Goal: Task Accomplishment & Management: Use online tool/utility

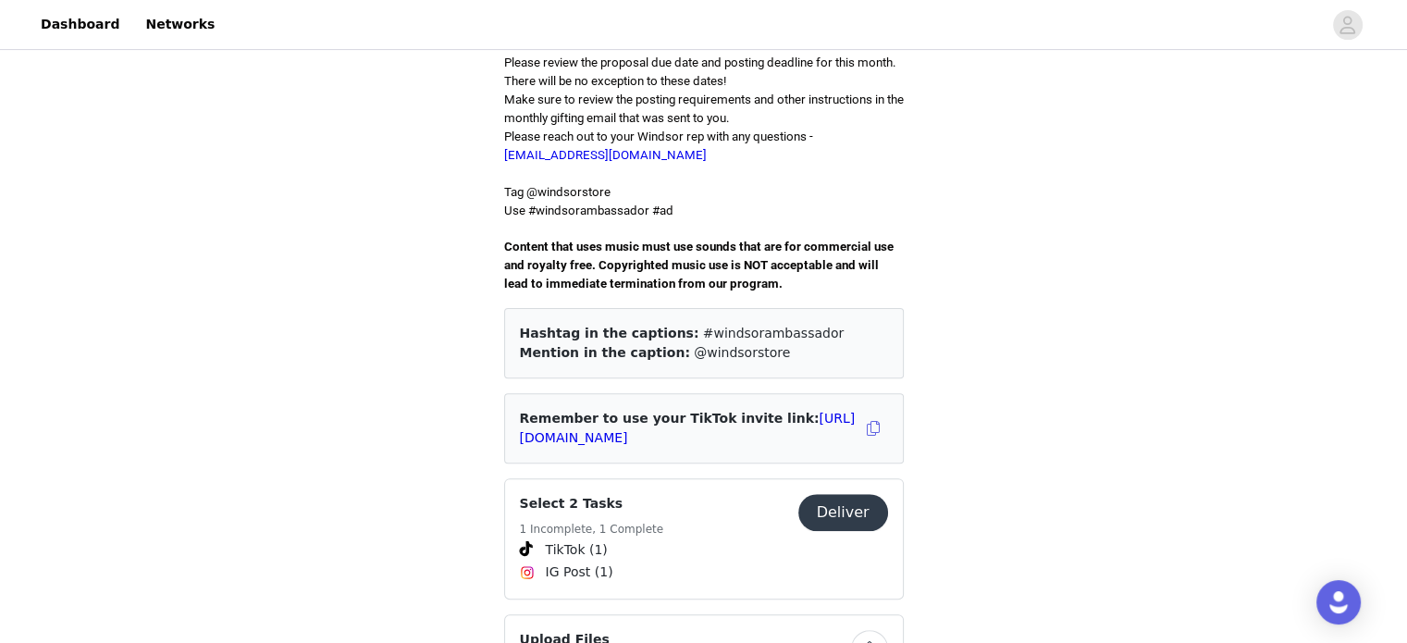
scroll to position [533, 0]
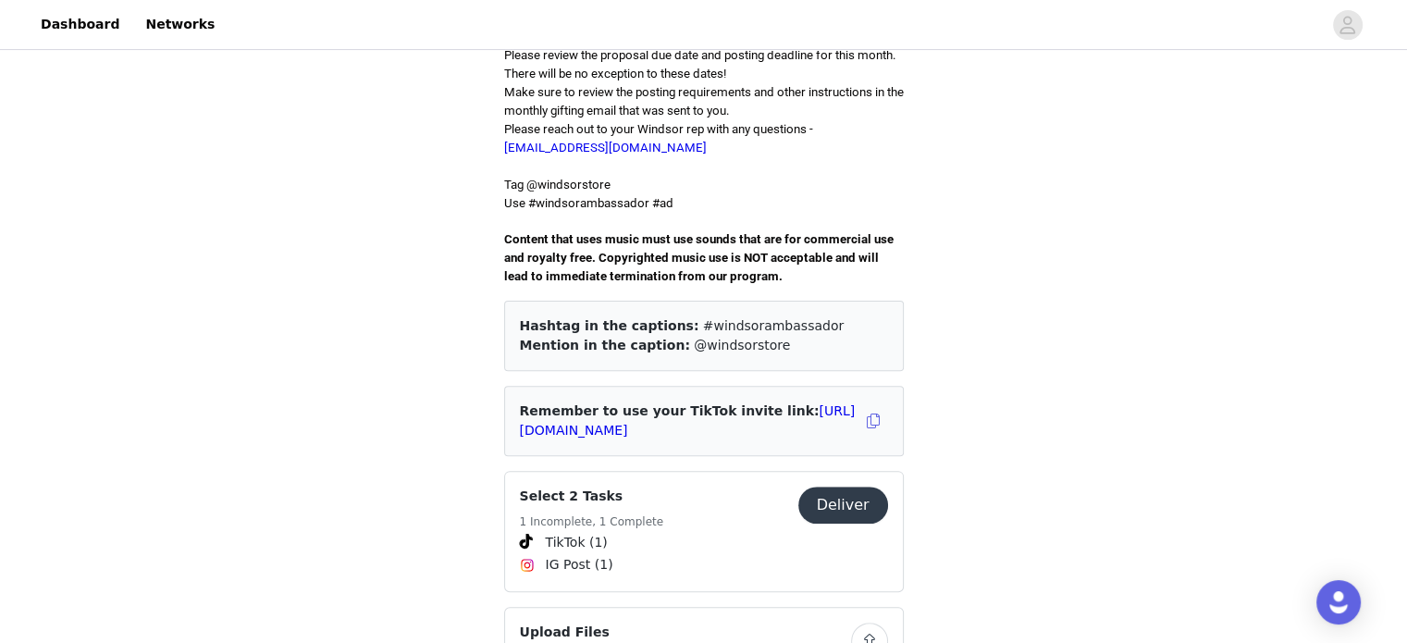
click at [851, 487] on button "Deliver" at bounding box center [843, 505] width 90 height 37
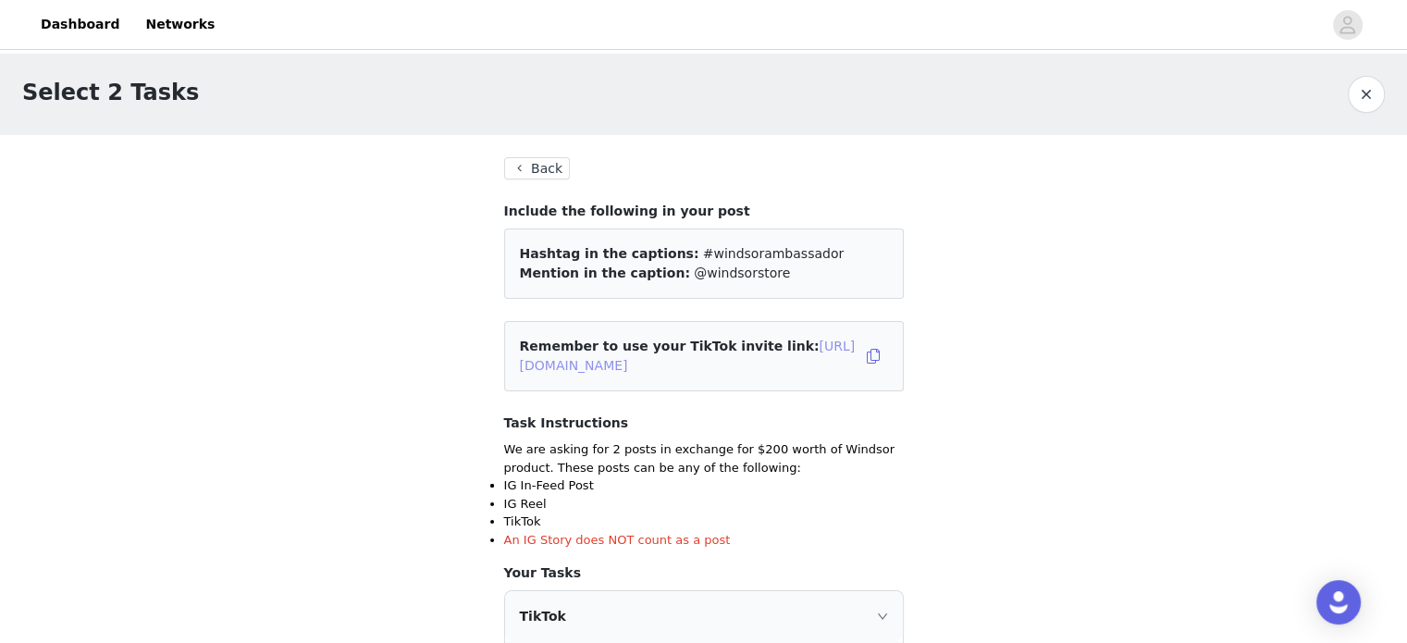
click at [721, 359] on link "[URL][DOMAIN_NAME]" at bounding box center [688, 356] width 336 height 34
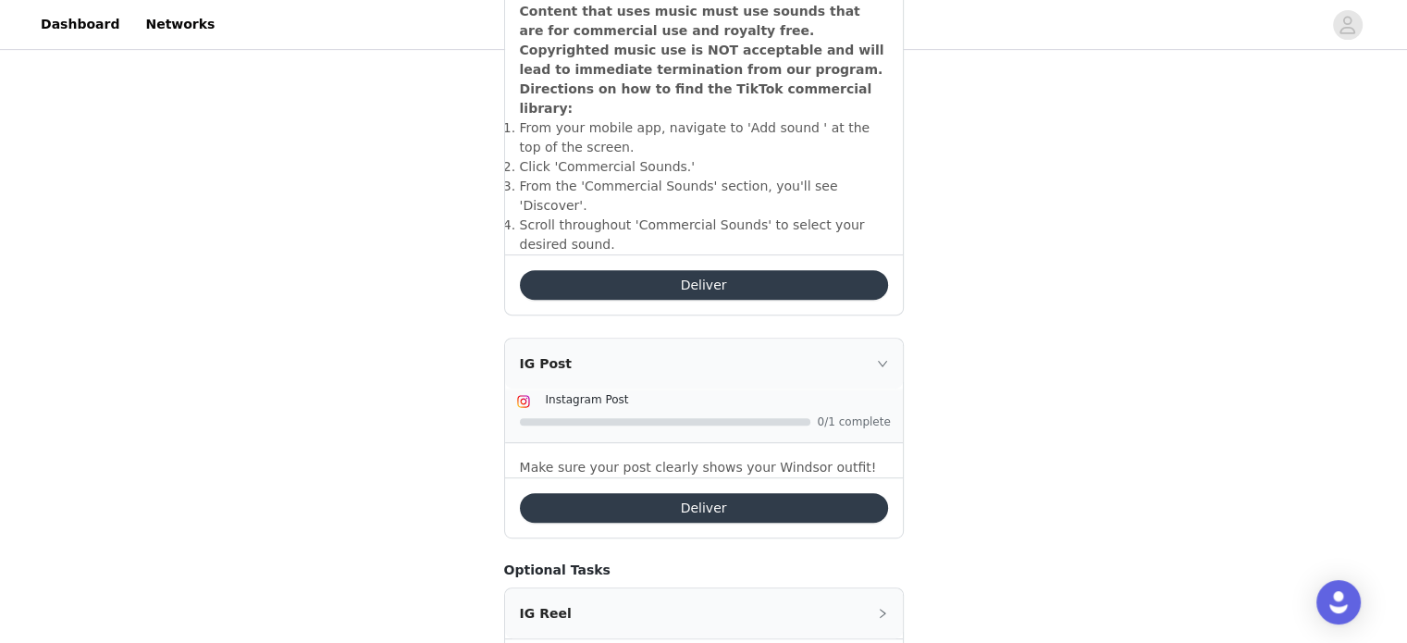
scroll to position [717, 0]
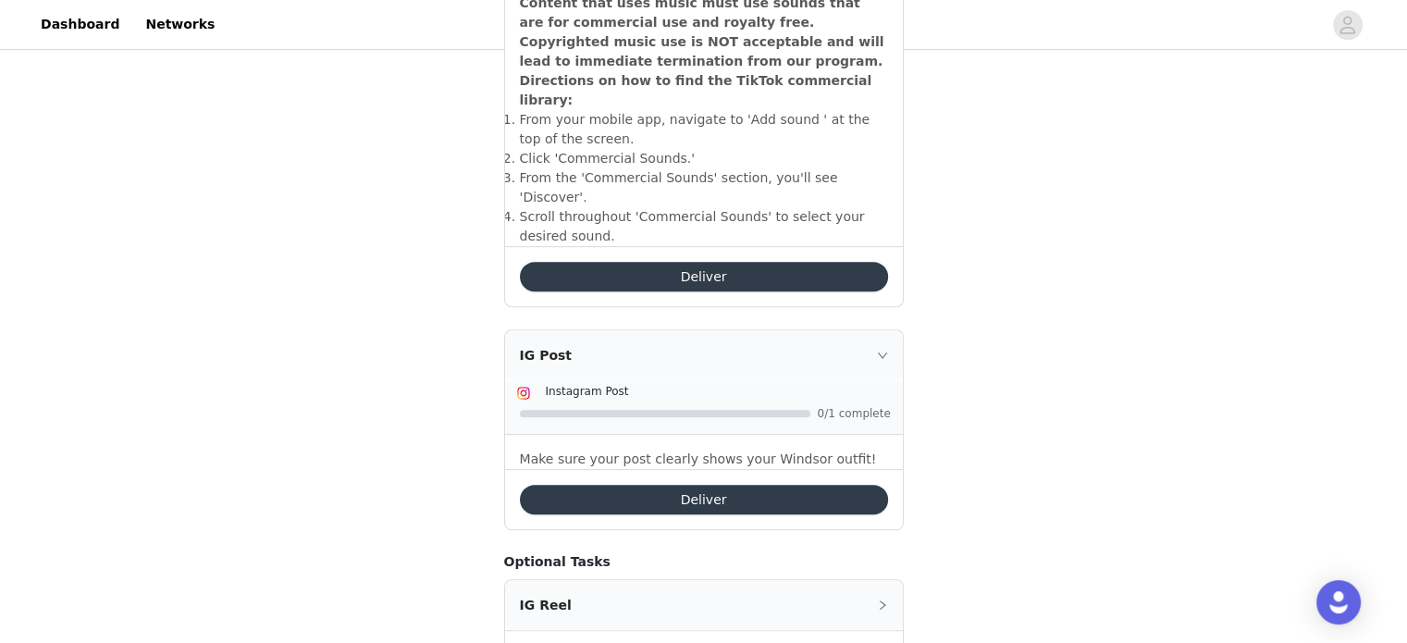
click at [766, 485] on button "Deliver" at bounding box center [704, 500] width 368 height 30
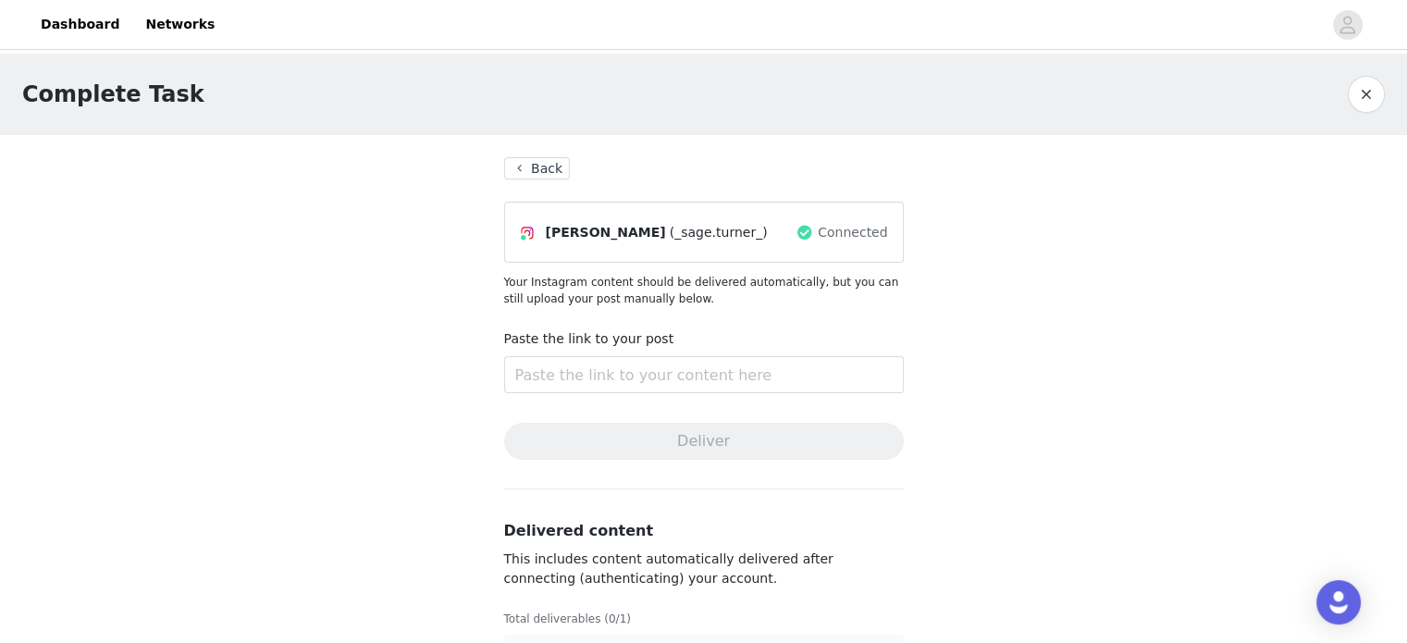
click at [536, 170] on button "Back" at bounding box center [537, 168] width 67 height 22
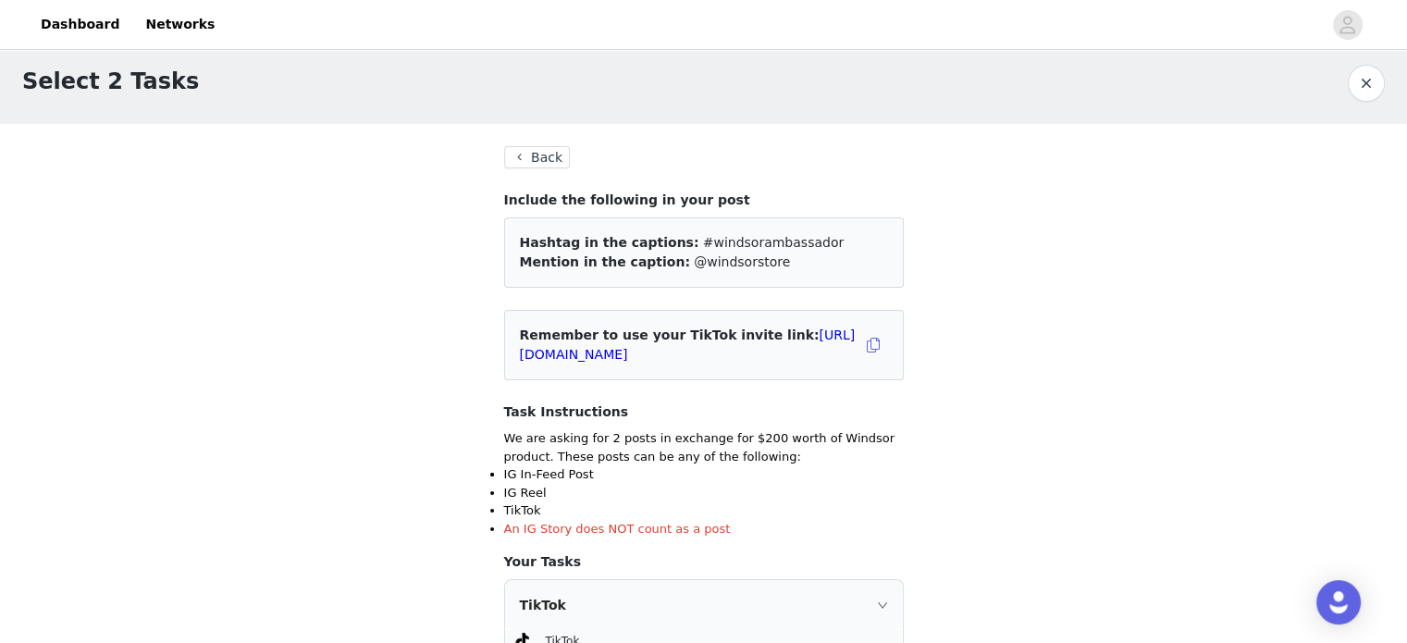
scroll to position [11, 0]
click at [658, 361] on link "[URL][DOMAIN_NAME]" at bounding box center [688, 345] width 336 height 34
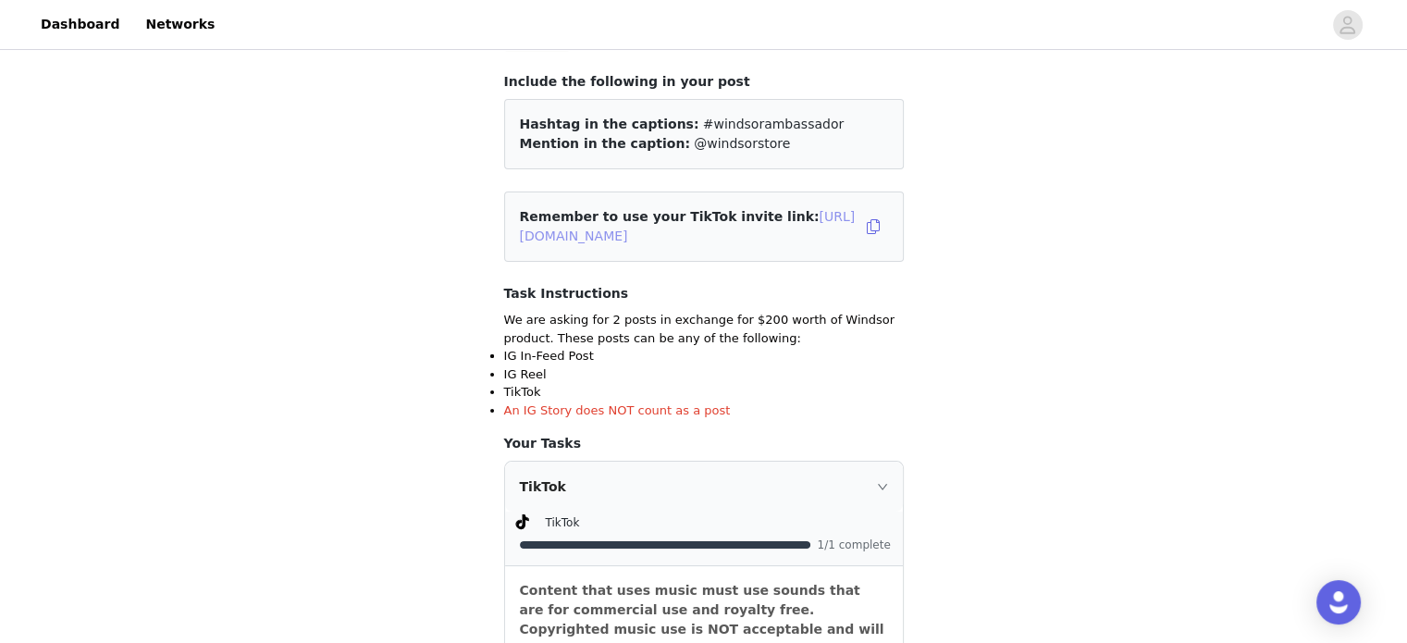
scroll to position [130, 0]
drag, startPoint x: 872, startPoint y: 227, endPoint x: 937, endPoint y: 188, distance: 76.3
click at [937, 188] on div "Select 2 Tasks Back Include the following in your post Hashtag in the captions:…" at bounding box center [703, 623] width 1407 height 1399
click at [859, 225] on button "button" at bounding box center [874, 227] width 30 height 30
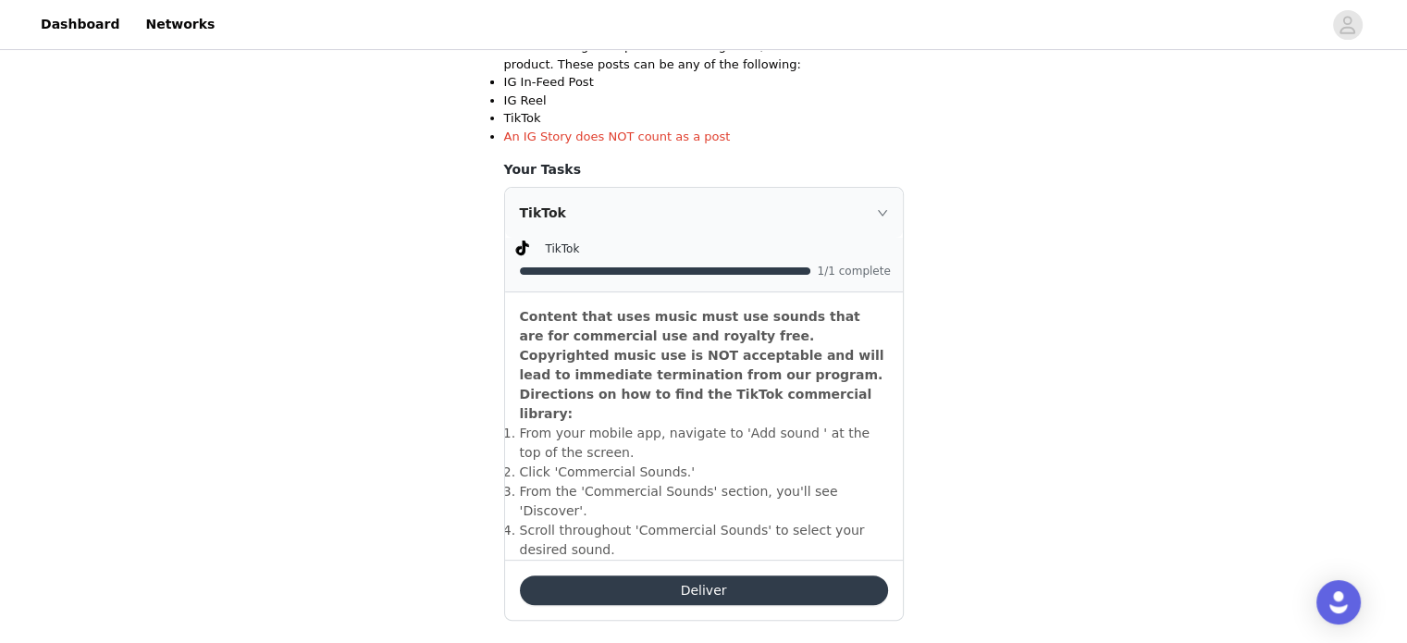
scroll to position [437, 0]
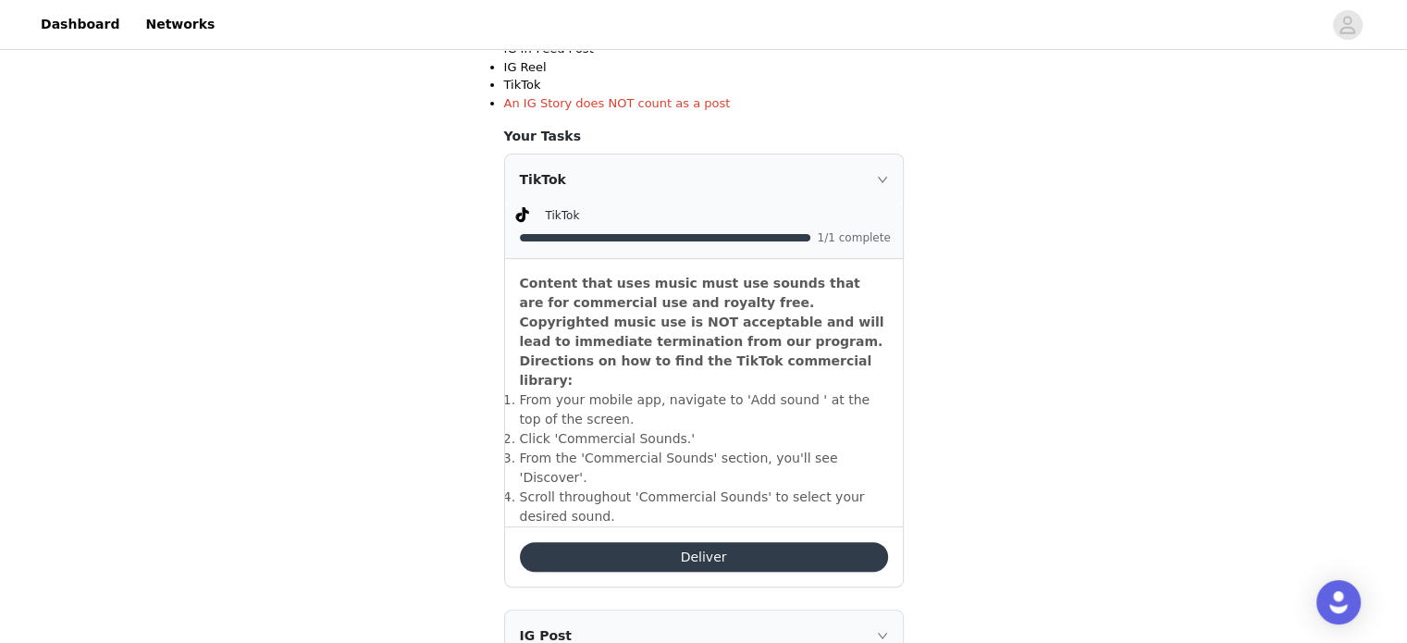
click at [747, 210] on div "TikTok" at bounding box center [719, 214] width 346 height 19
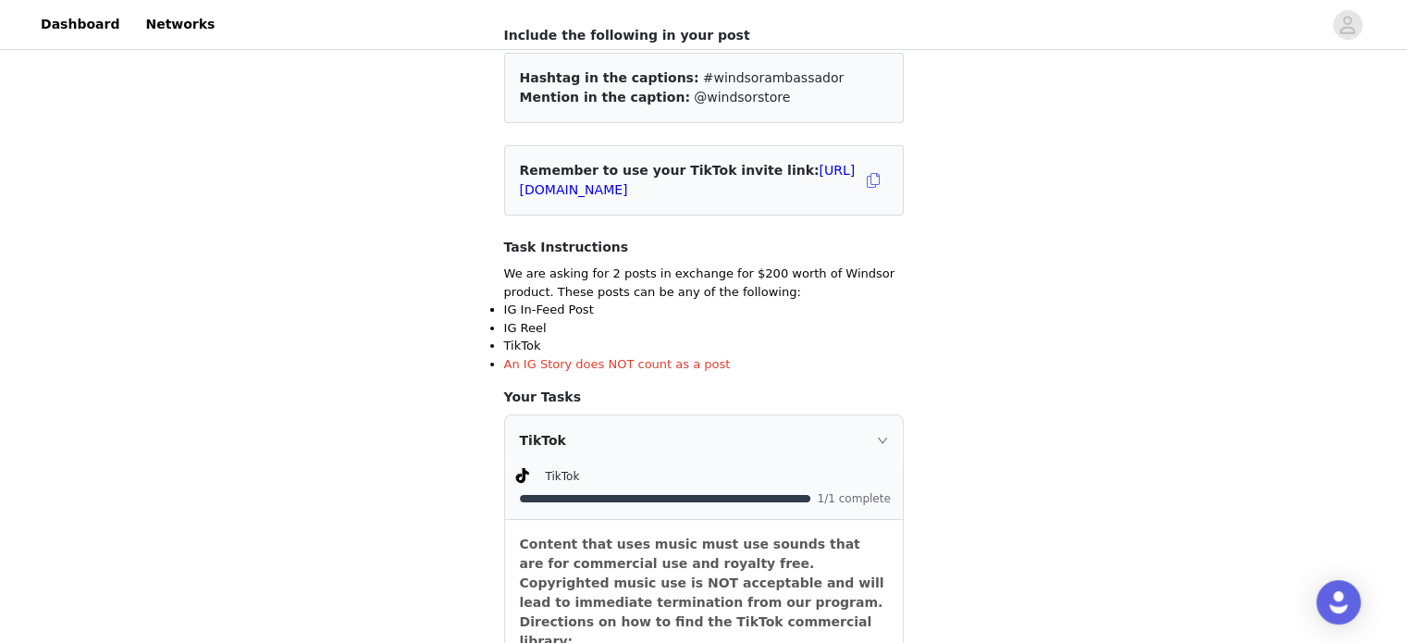
scroll to position [151, 0]
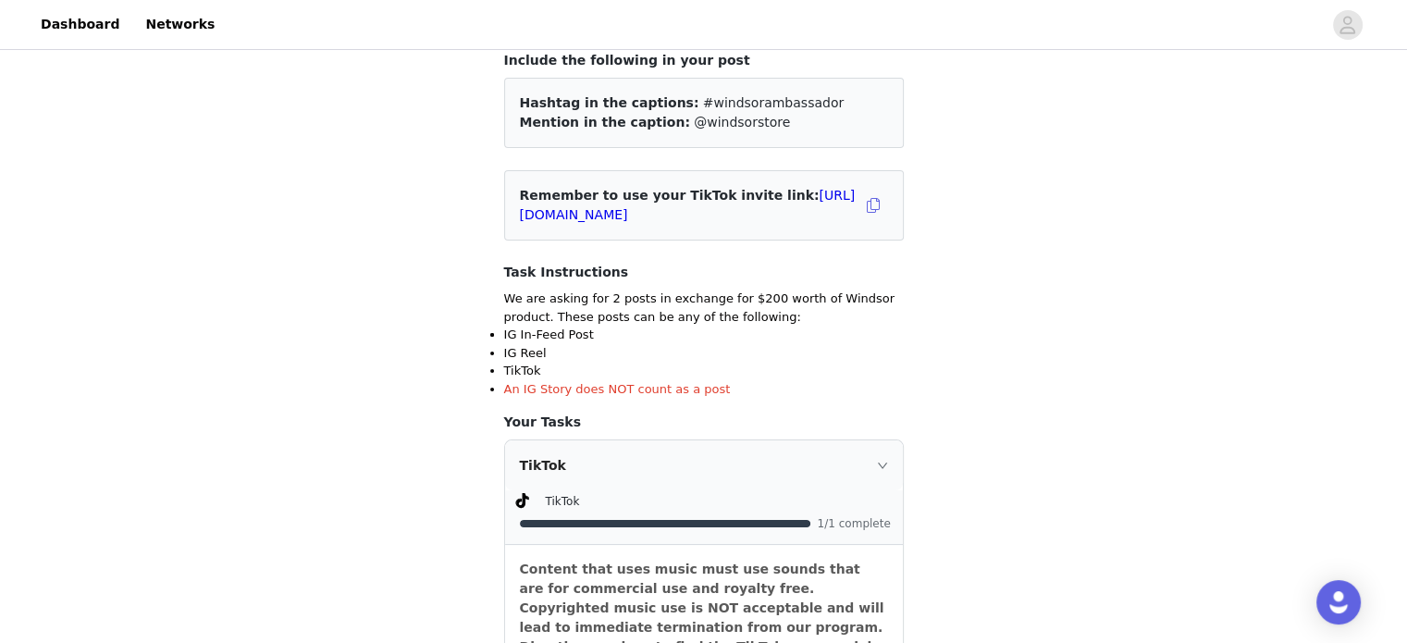
drag, startPoint x: 780, startPoint y: 216, endPoint x: 922, endPoint y: 189, distance: 145.2
click at [922, 189] on section "Back Include the following in your post Hashtag in the captions: #windsorambass…" at bounding box center [704, 642] width 444 height 1317
click at [734, 212] on link "[URL][DOMAIN_NAME]" at bounding box center [688, 205] width 336 height 34
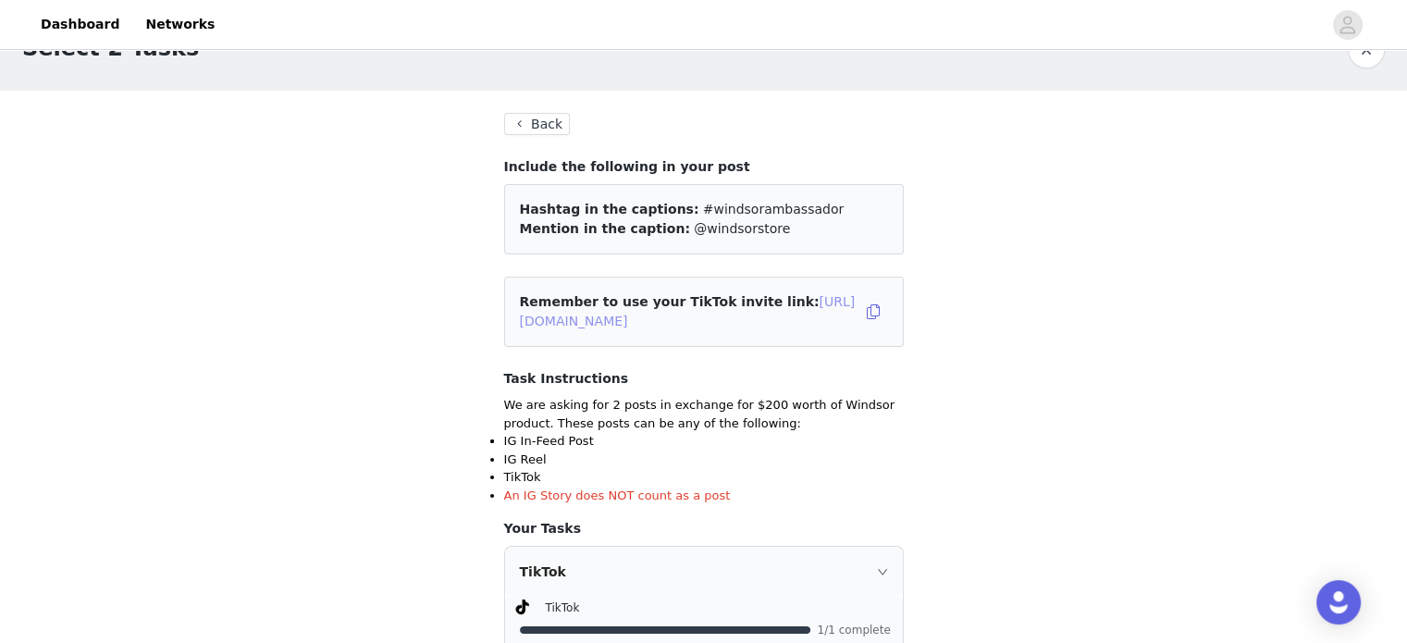
scroll to position [43, 0]
click at [732, 328] on link "[URL][DOMAIN_NAME]" at bounding box center [688, 313] width 336 height 34
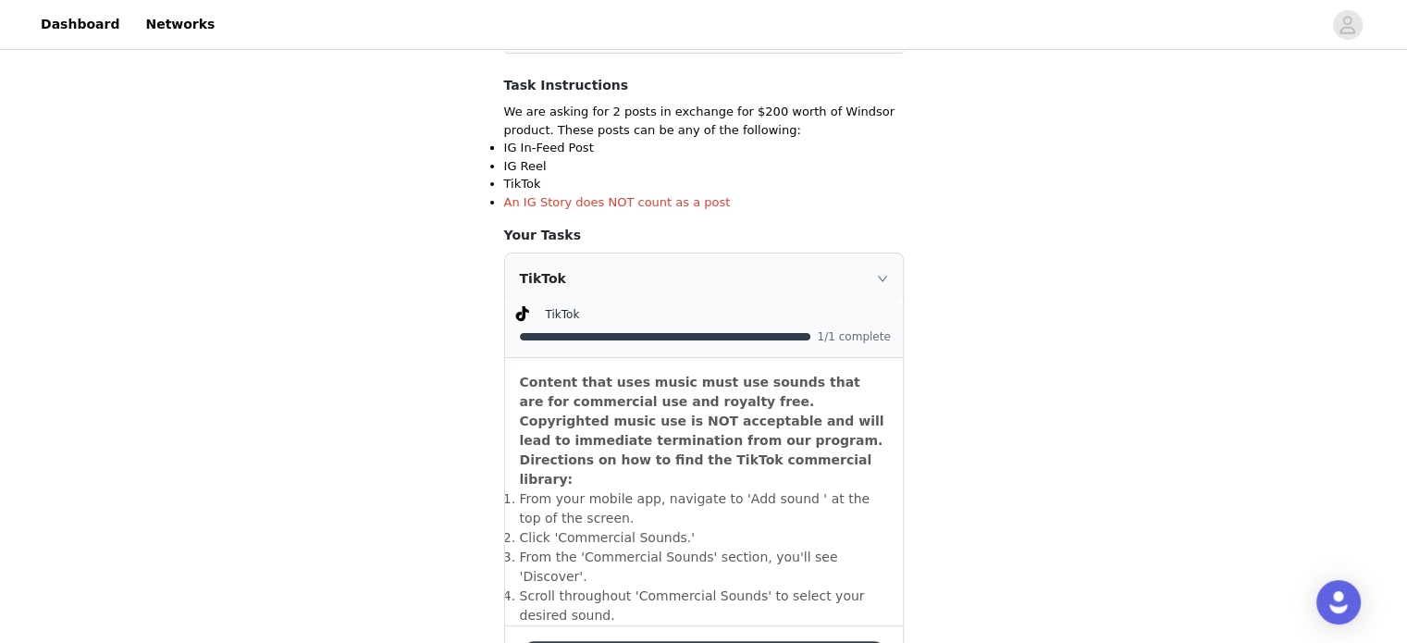
scroll to position [339, 0]
drag, startPoint x: 709, startPoint y: 606, endPoint x: 662, endPoint y: 609, distance: 46.3
click at [662, 640] on button "Deliver" at bounding box center [704, 655] width 368 height 30
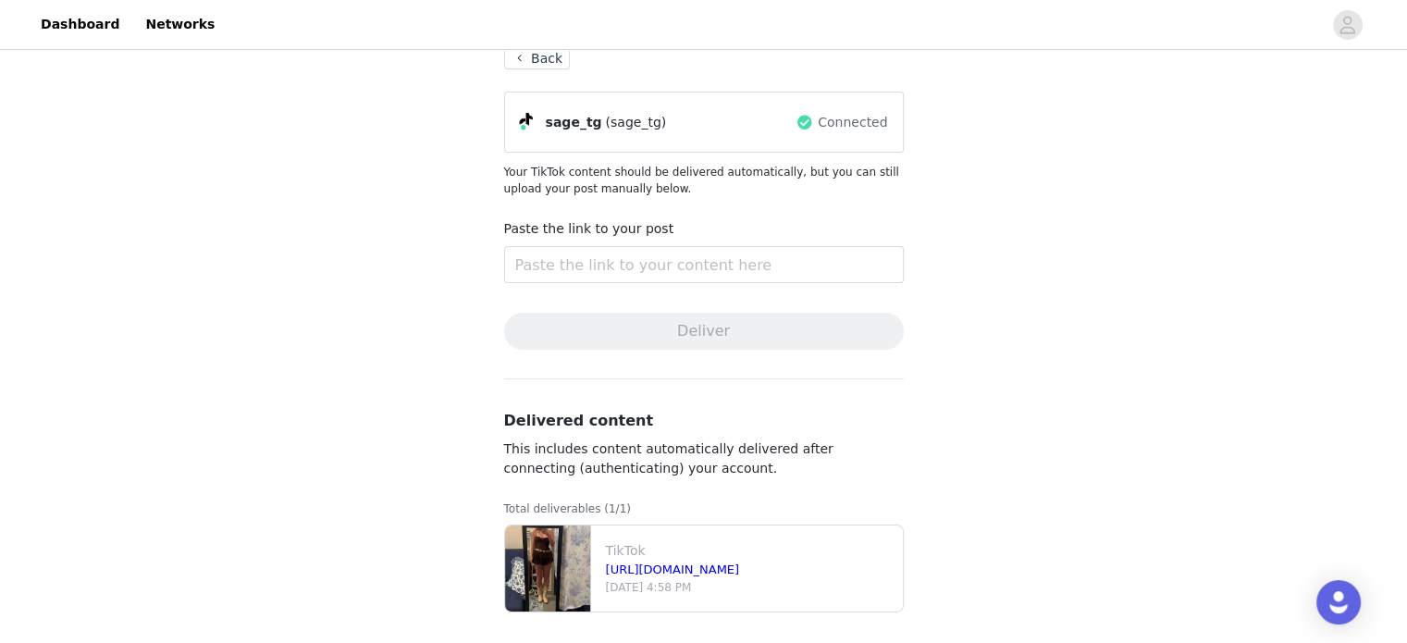
scroll to position [115, 0]
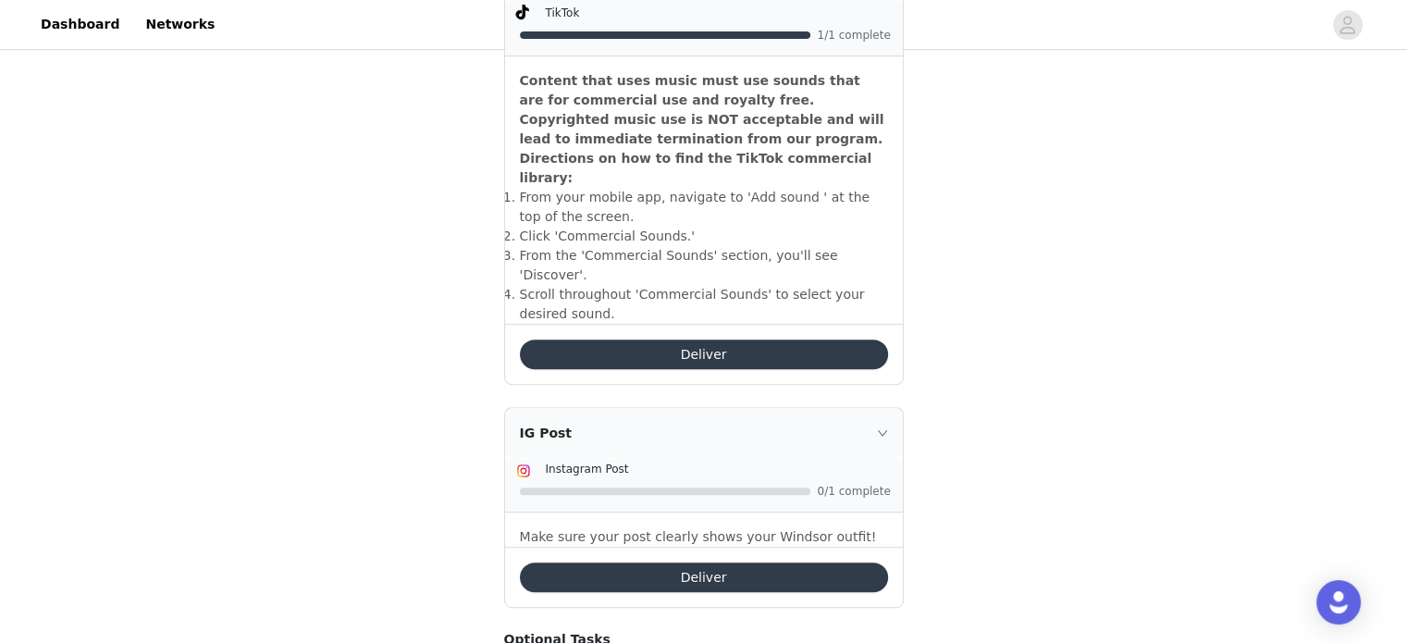
scroll to position [767, 0]
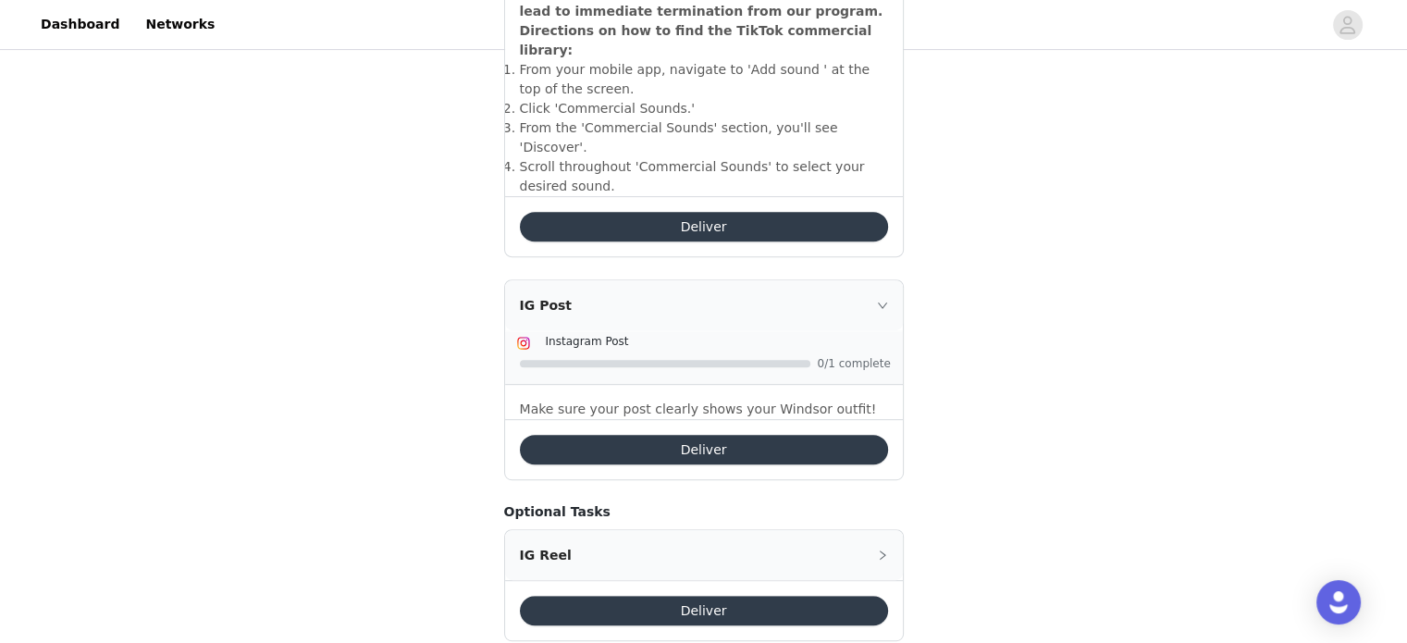
click at [631, 435] on button "Deliver" at bounding box center [704, 450] width 368 height 30
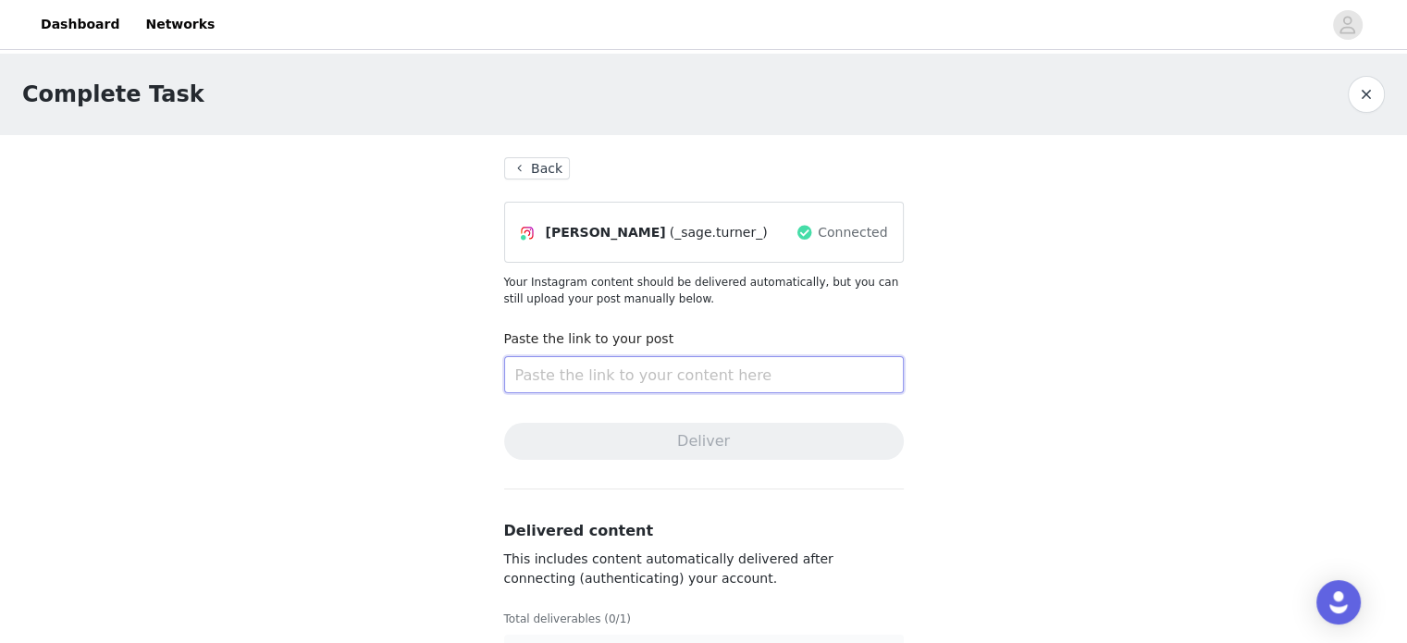
click at [568, 381] on input "text" at bounding box center [704, 374] width 400 height 37
paste input "[URL][DOMAIN_NAME]"
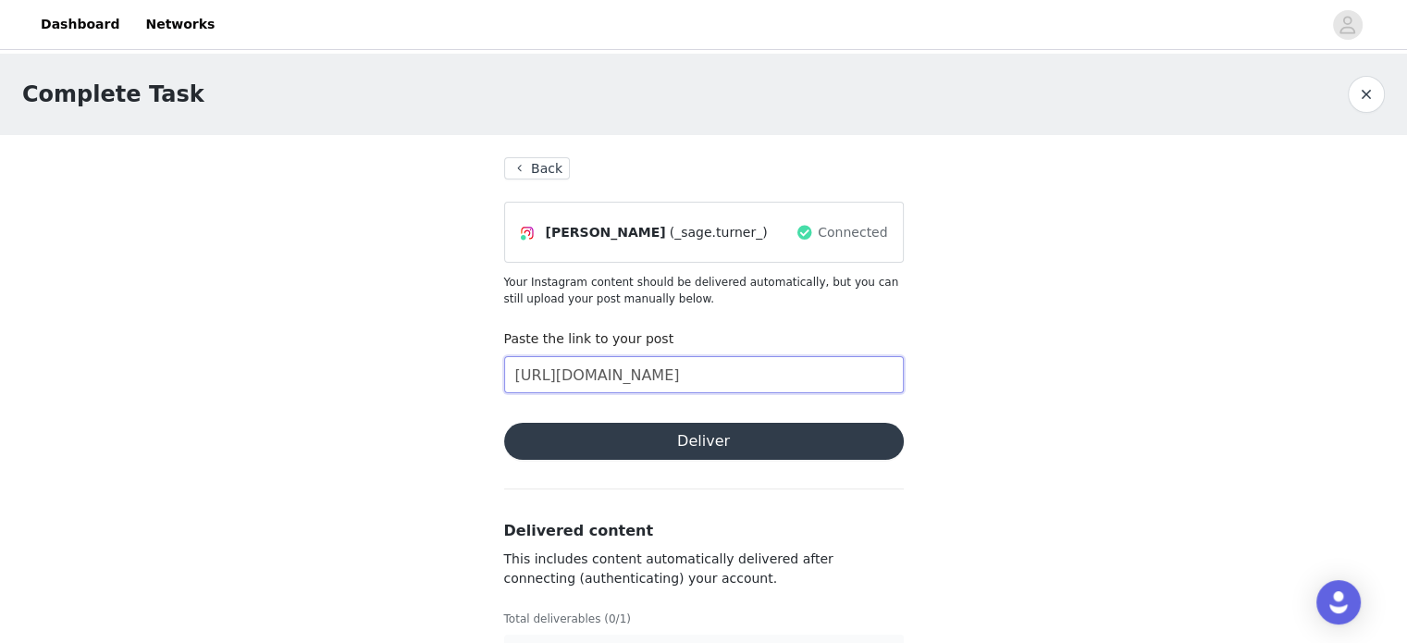
scroll to position [0, 360]
type input "[URL][DOMAIN_NAME]"
click at [623, 430] on button "Deliver" at bounding box center [704, 441] width 400 height 37
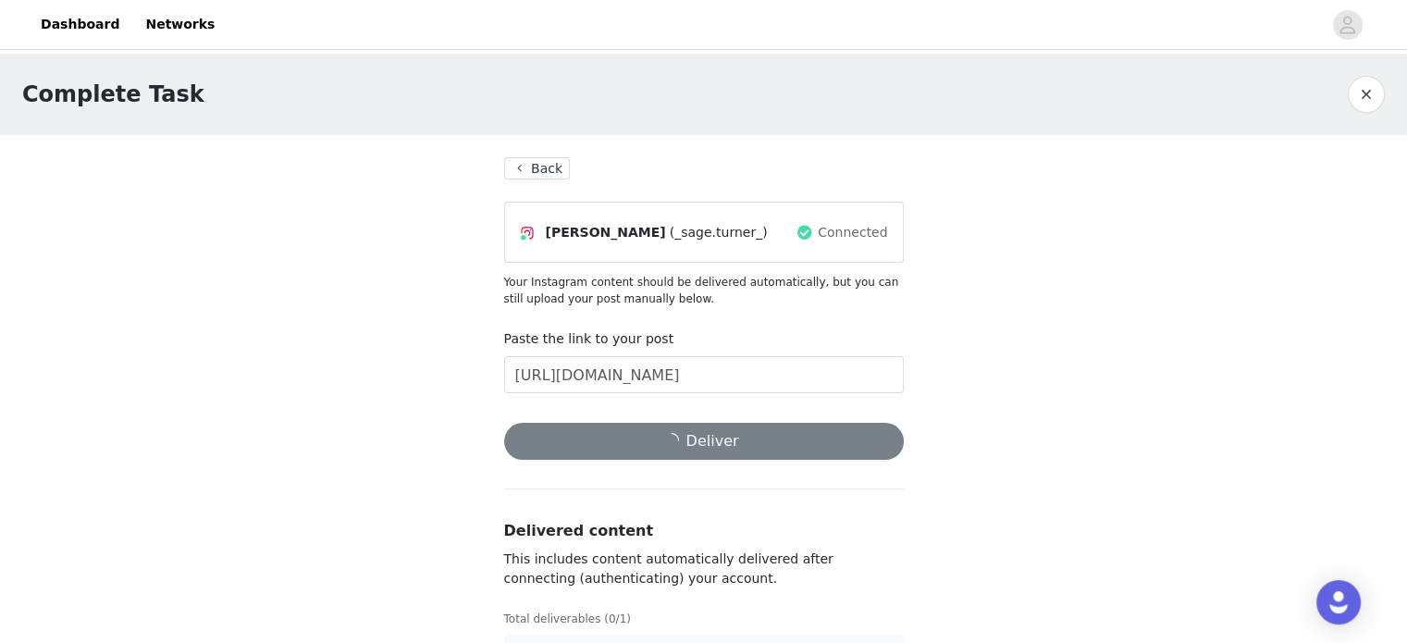
scroll to position [0, 0]
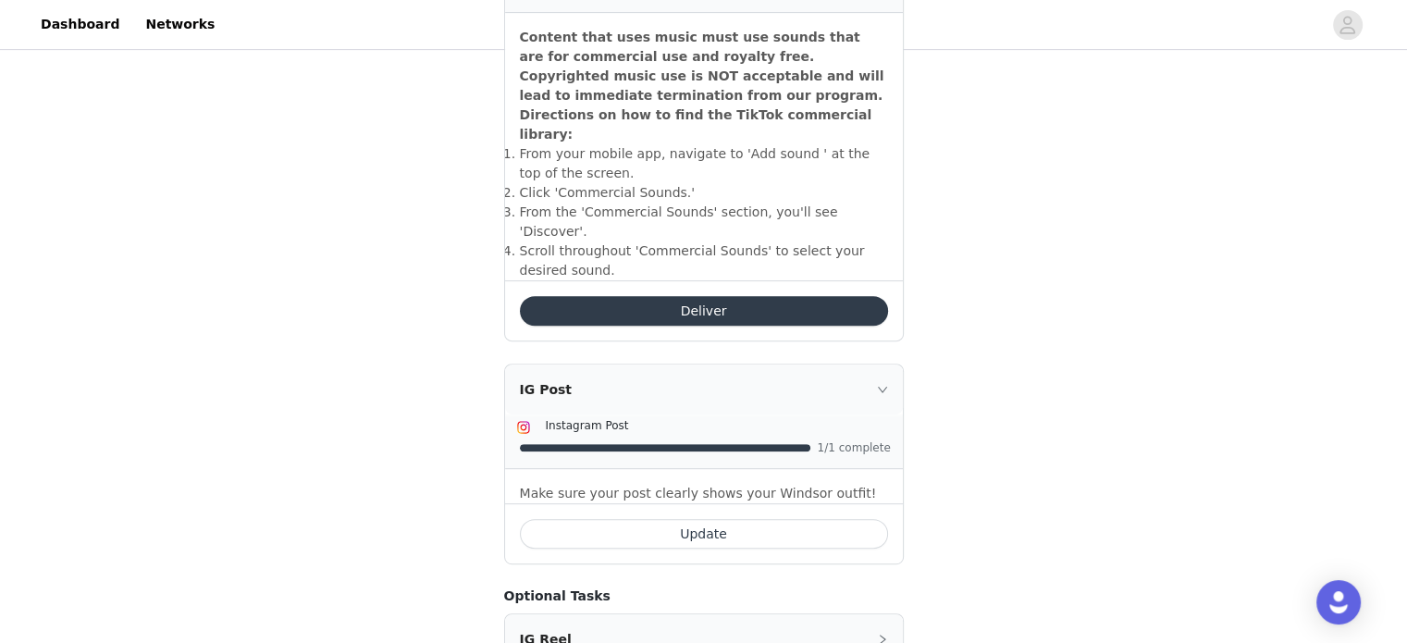
scroll to position [682, 0]
click at [797, 297] on button "Deliver" at bounding box center [704, 312] width 368 height 30
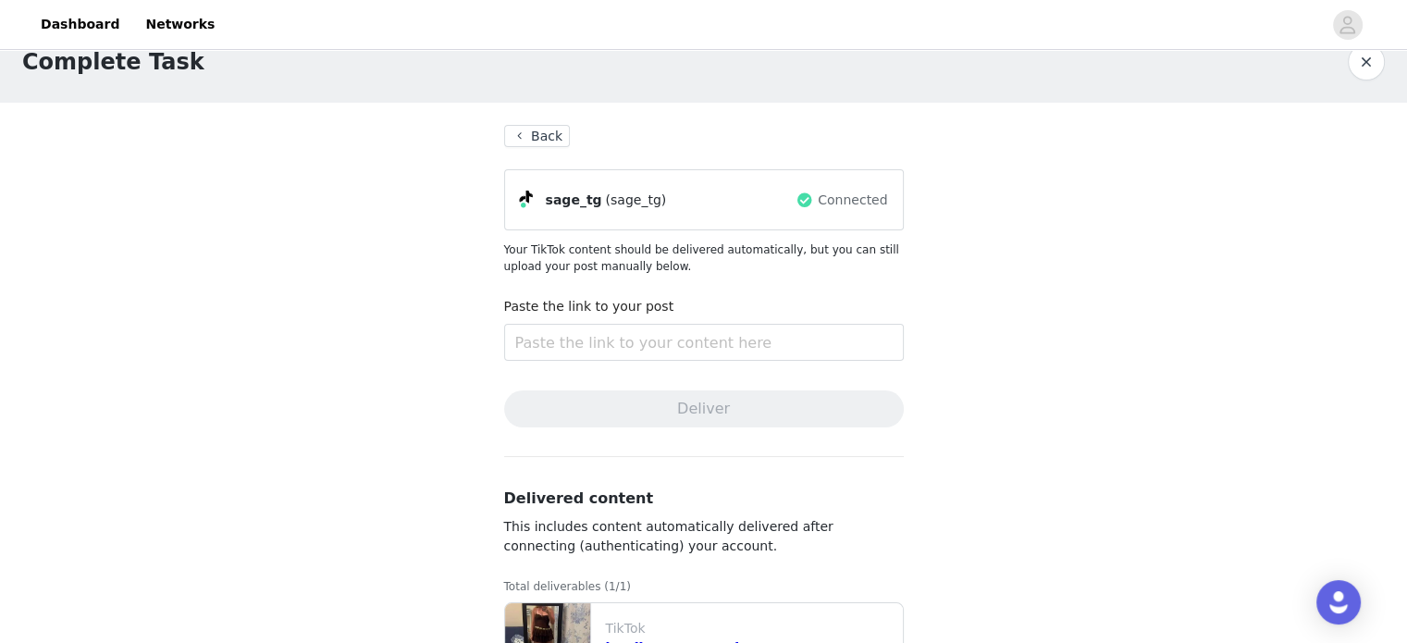
scroll to position [115, 0]
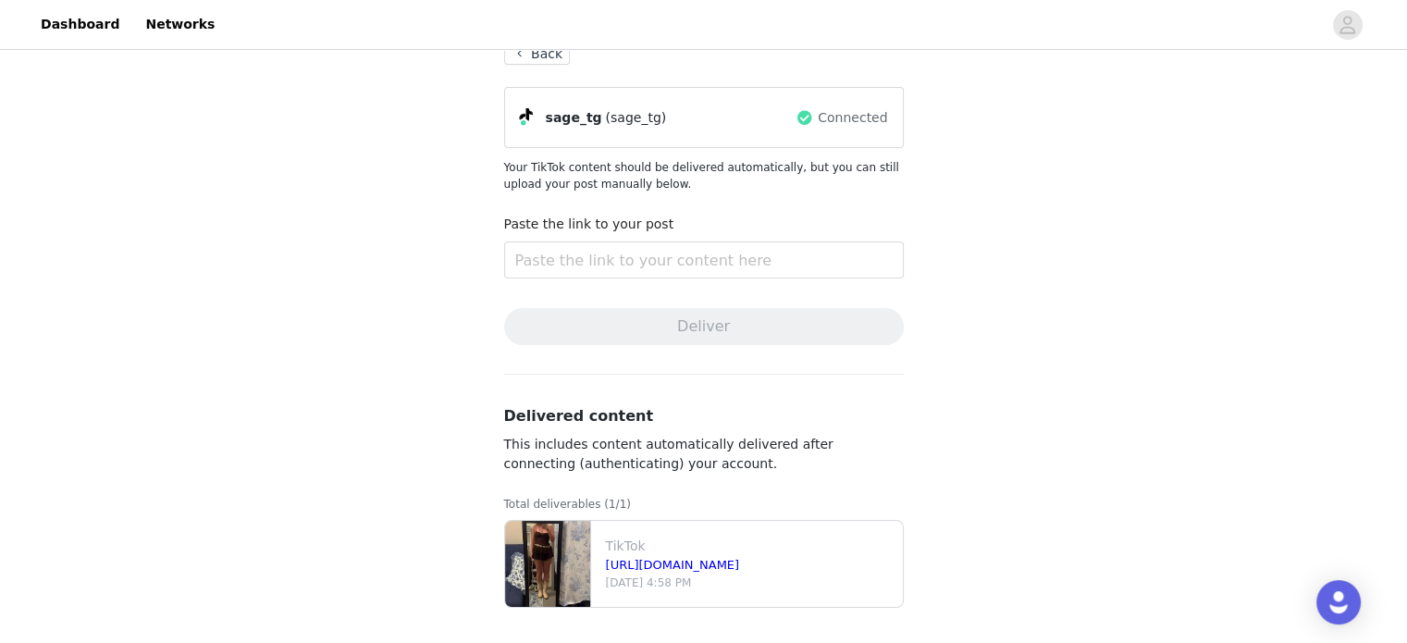
click at [536, 58] on button "Back" at bounding box center [537, 54] width 67 height 22
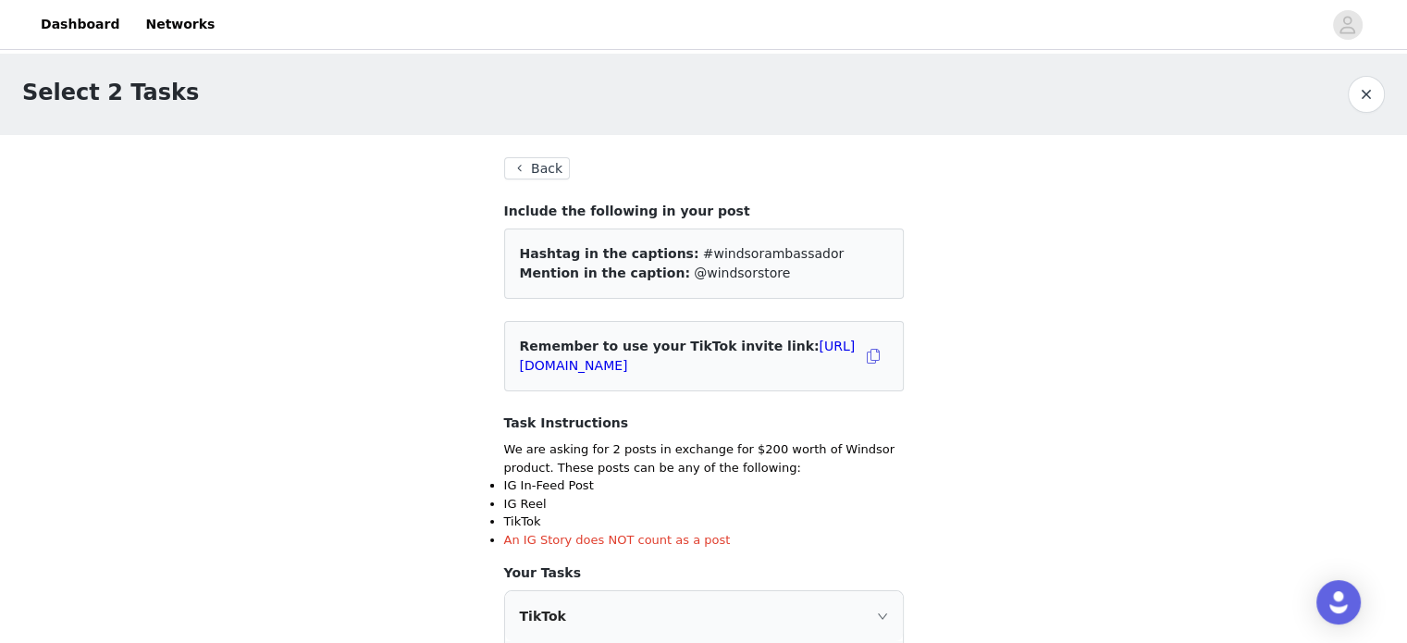
click at [522, 162] on button "Back" at bounding box center [537, 168] width 67 height 22
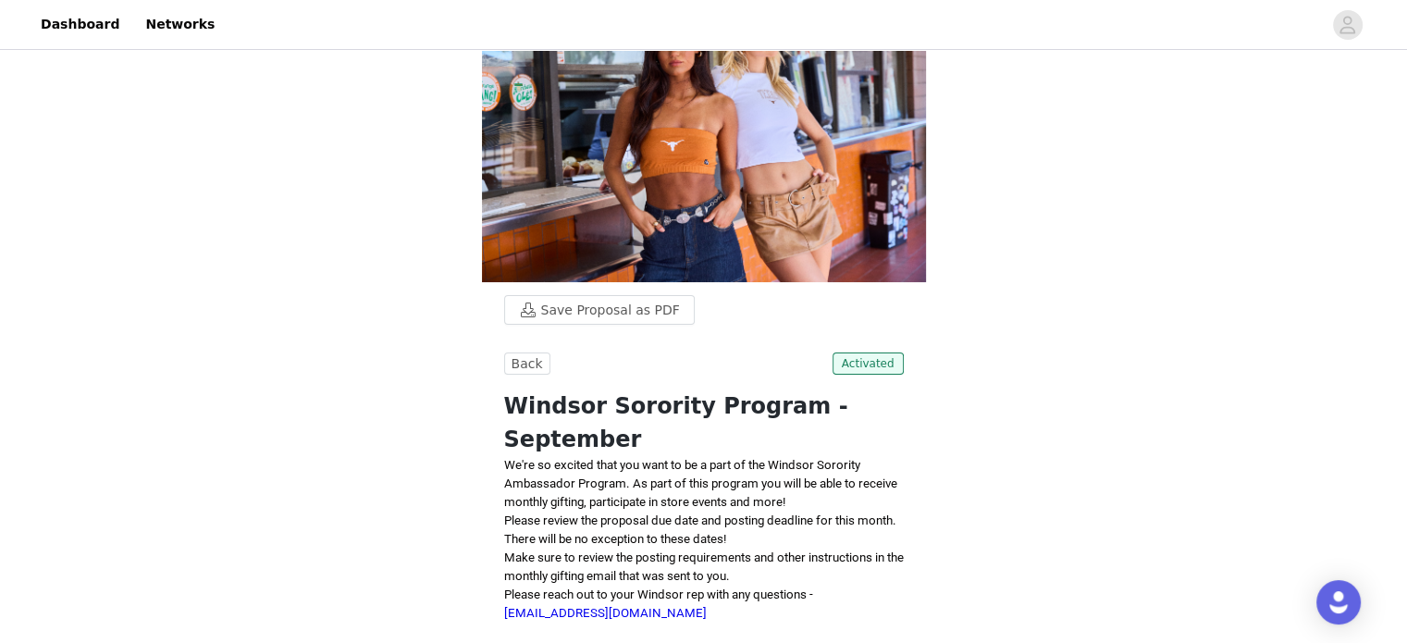
scroll to position [67, 0]
